Goal: Check status: Check status

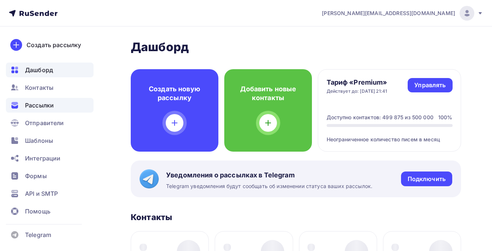
click at [58, 105] on div "Рассылки" at bounding box center [50, 105] width 88 height 15
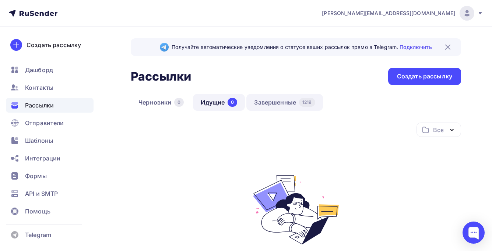
click at [301, 103] on div "1219" at bounding box center [307, 102] width 16 height 9
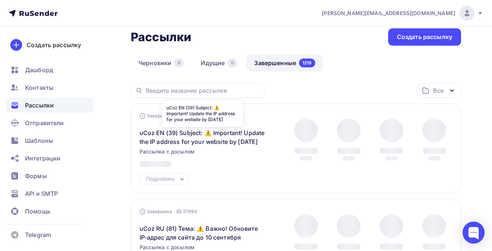
scroll to position [89, 0]
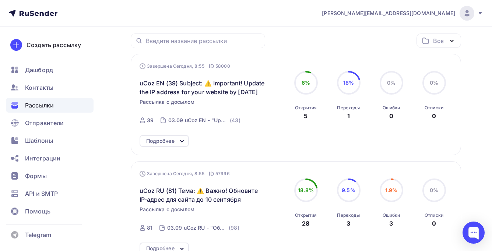
click at [181, 142] on icon at bounding box center [182, 141] width 9 height 9
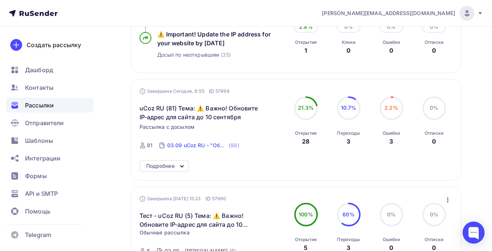
scroll to position [285, 0]
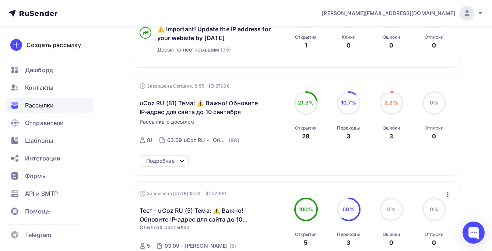
click at [165, 155] on div "Завершена [DATE], 8:55 ID 57996 uCoz RU (81) Тема: ⚠️ Важно! Обновите IP-адрес …" at bounding box center [296, 125] width 330 height 102
click at [168, 159] on div "Подробнее" at bounding box center [160, 161] width 28 height 9
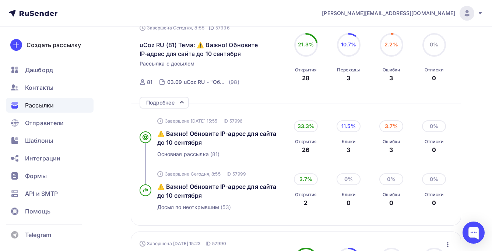
scroll to position [354, 0]
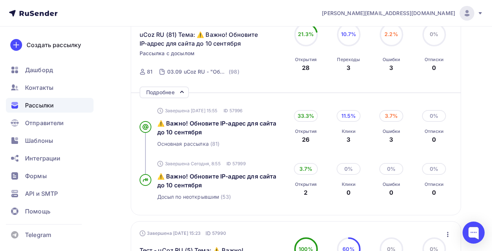
drag, startPoint x: 166, startPoint y: 110, endPoint x: 218, endPoint y: 109, distance: 52.3
click at [217, 109] on span "Завершена [DATE] 15:55" at bounding box center [191, 111] width 53 height 6
drag, startPoint x: 218, startPoint y: 109, endPoint x: 293, endPoint y: 100, distance: 74.9
click at [273, 109] on div "Завершена [DATE] 15:55 ID 57996" at bounding box center [219, 110] width 124 height 9
